Goal: Check status: Check status

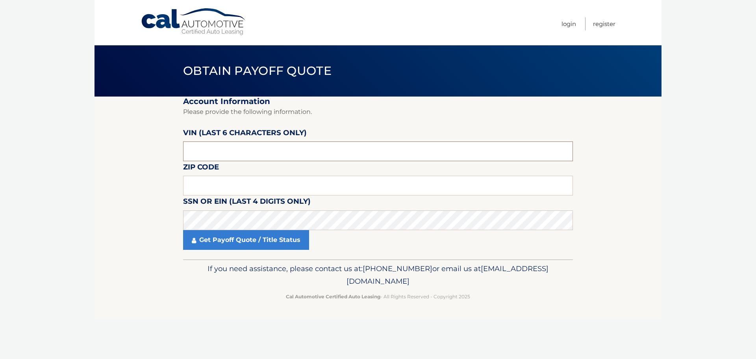
click at [238, 153] on input "text" at bounding box center [378, 151] width 390 height 20
paste input "151282"
type input "151282"
click at [227, 184] on input "text" at bounding box center [378, 186] width 390 height 20
type input "11561"
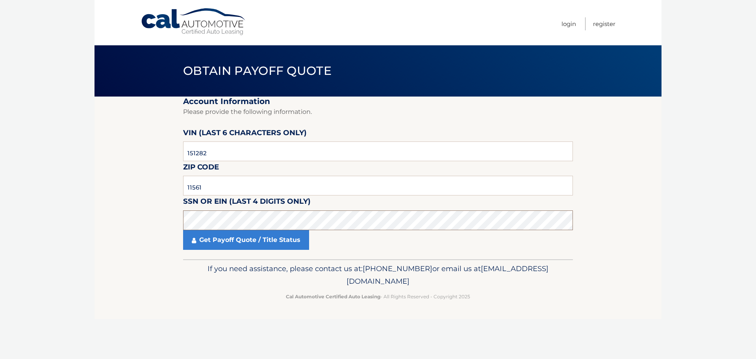
click button "For Originating Dealer" at bounding box center [0, 0] width 0 height 0
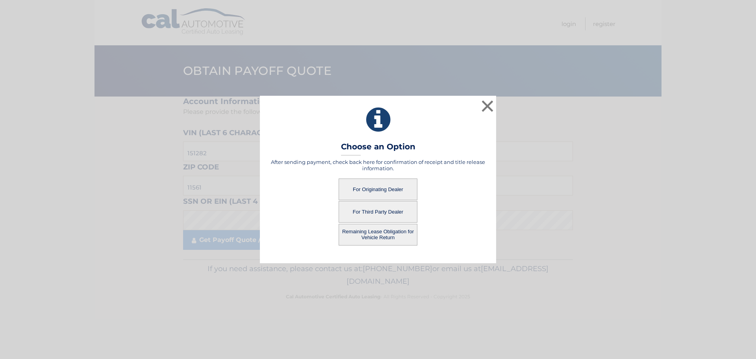
click at [388, 187] on button "For Originating Dealer" at bounding box center [378, 189] width 79 height 22
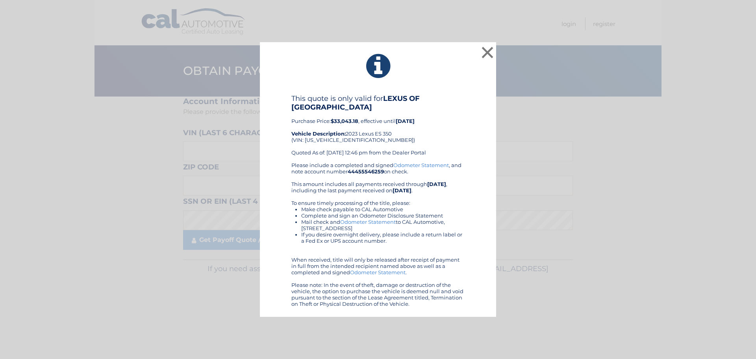
drag, startPoint x: 359, startPoint y: 121, endPoint x: 291, endPoint y: 119, distance: 68.1
click at [291, 119] on div "This quote is only valid for LEXUS OF SMITHTOWN Purchase Price: $33,043.18 , ef…" at bounding box center [378, 200] width 217 height 213
copy div "Purchase Price: $33,043.18"
